Goal: Information Seeking & Learning: Learn about a topic

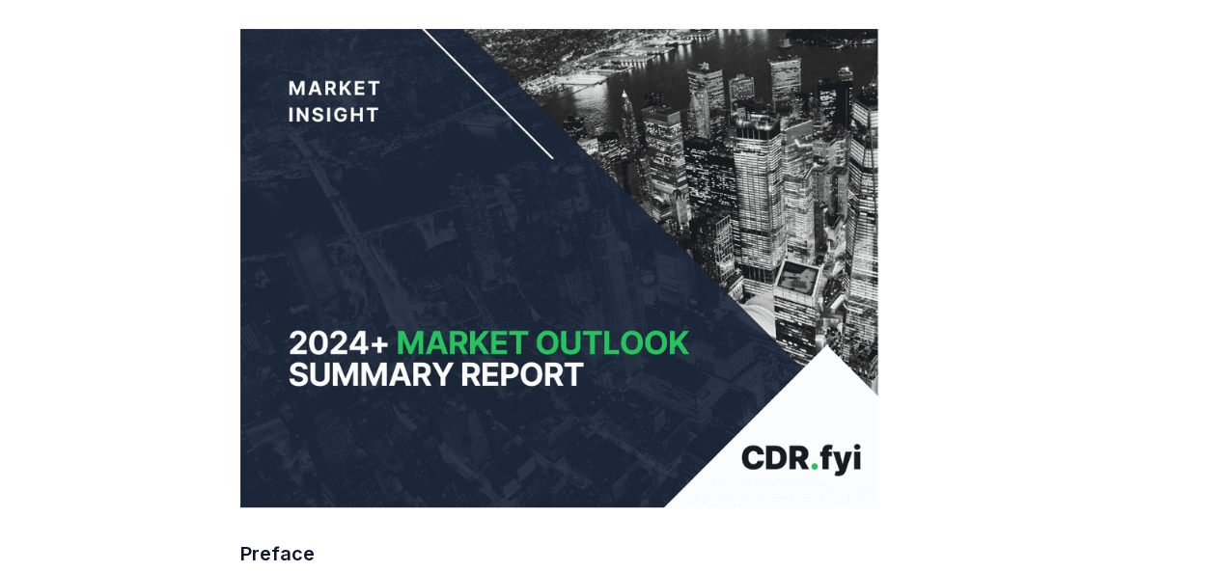
scroll to position [483, 0]
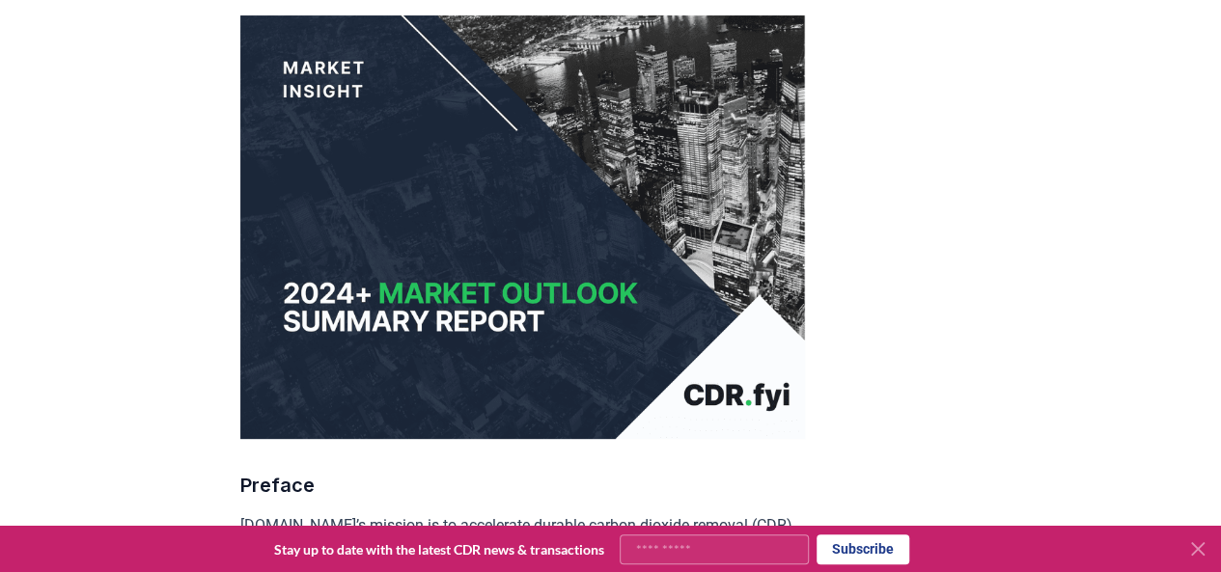
scroll to position [0, 0]
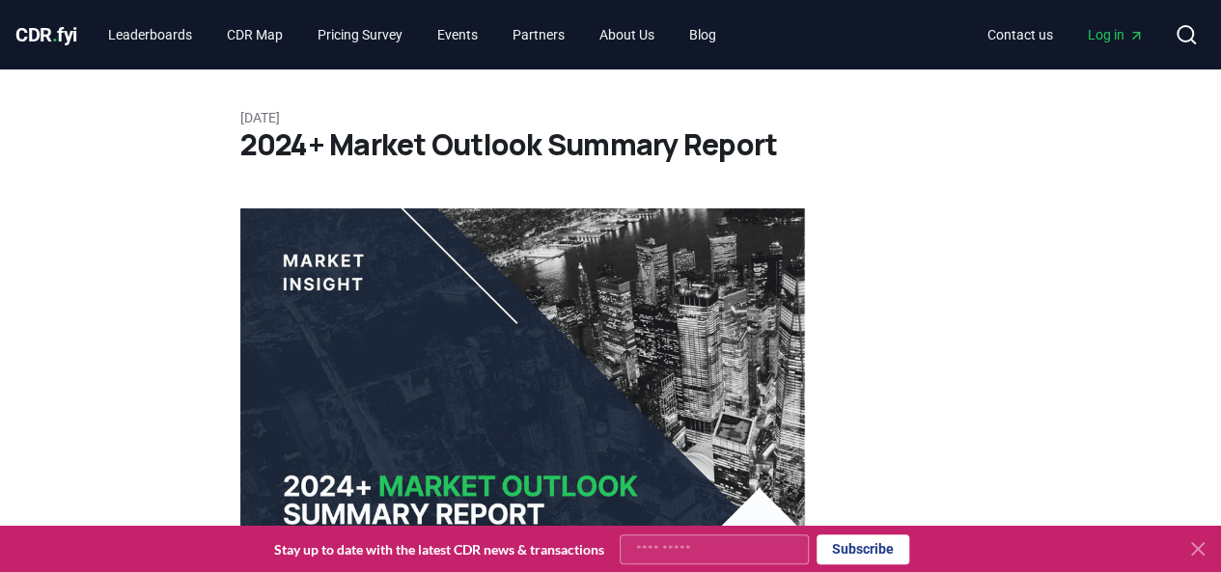
click at [444, 127] on h1 "2024+ Market Outlook Summary Report" at bounding box center [610, 144] width 741 height 35
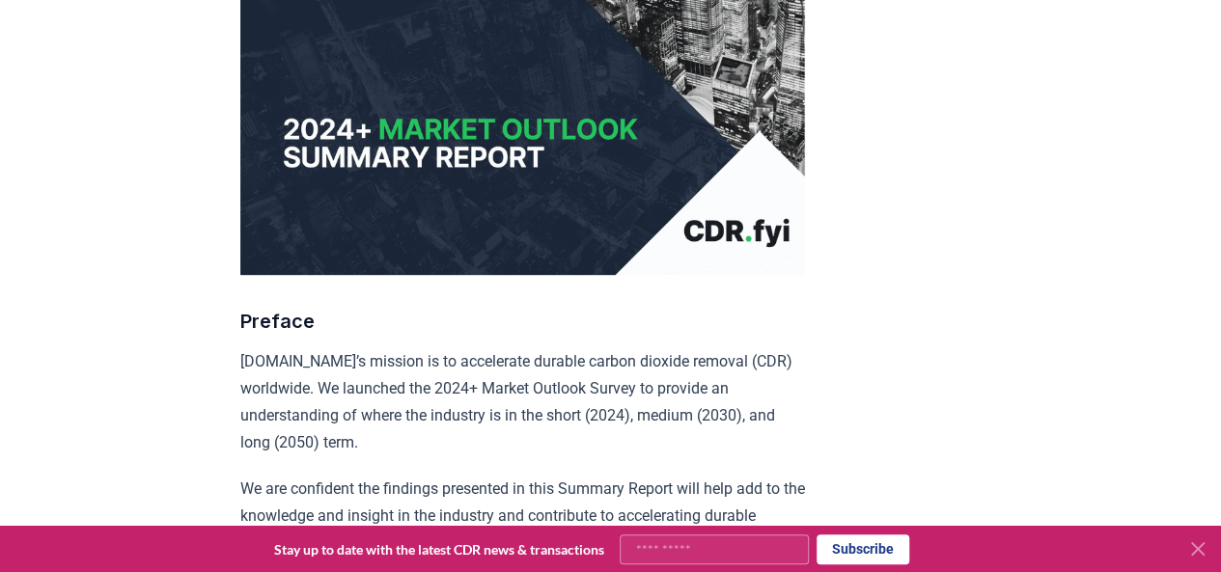
scroll to position [386, 0]
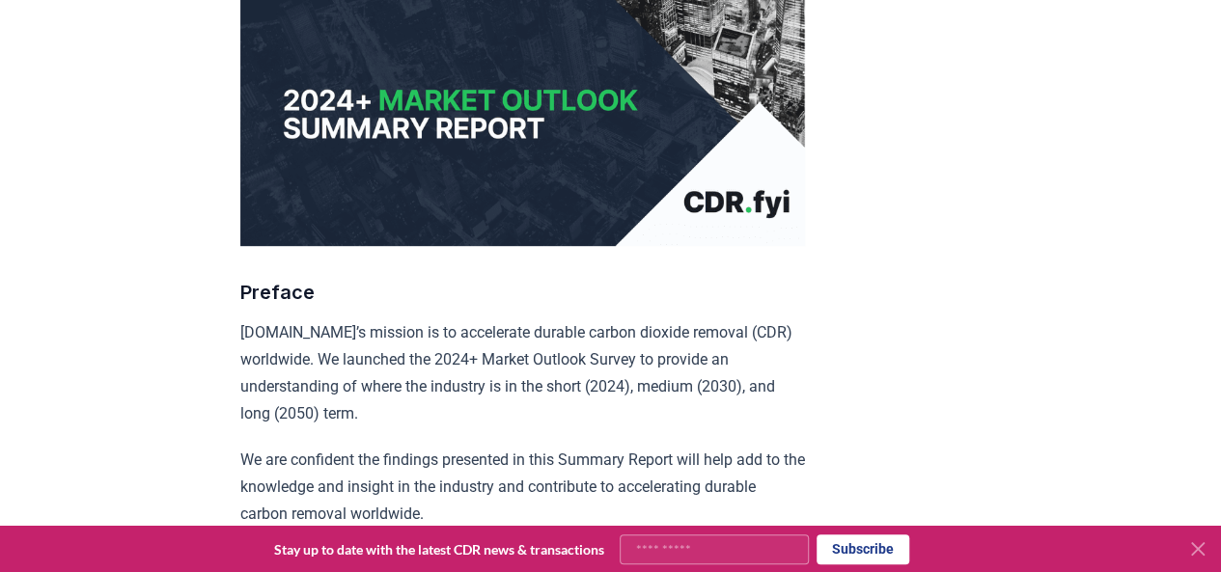
click at [718, 191] on img at bounding box center [522, 34] width 565 height 424
